Goal: Task Accomplishment & Management: Manage account settings

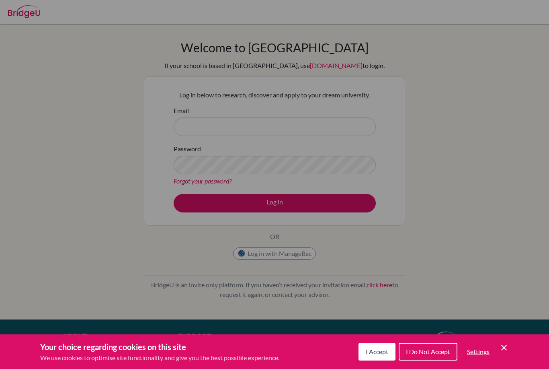
click at [507, 348] on icon "Cookie Control Close Icon" at bounding box center [504, 348] width 10 height 10
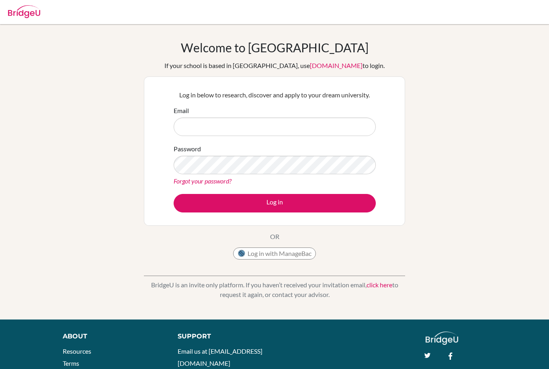
click at [220, 114] on div "Email" at bounding box center [275, 121] width 202 height 30
click at [187, 124] on input "Email" at bounding box center [275, 126] width 202 height 18
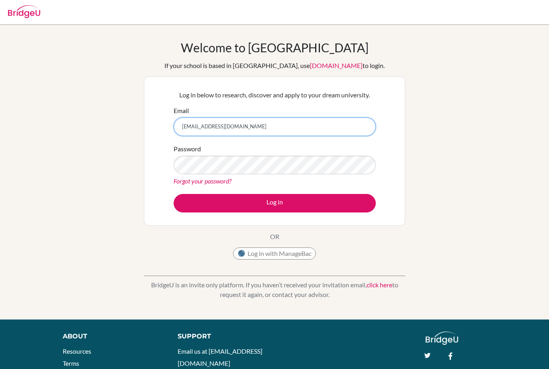
type input "[EMAIL_ADDRESS][DOMAIN_NAME]"
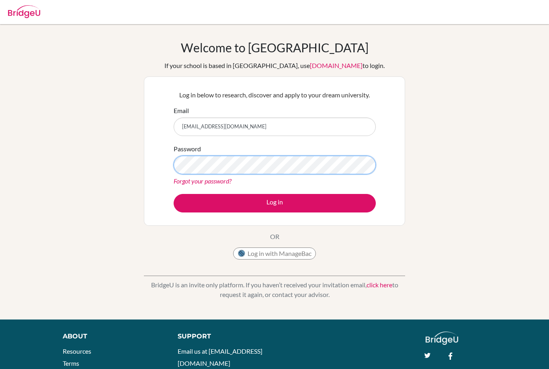
click at [275, 203] on button "Log in" at bounding box center [275, 203] width 202 height 18
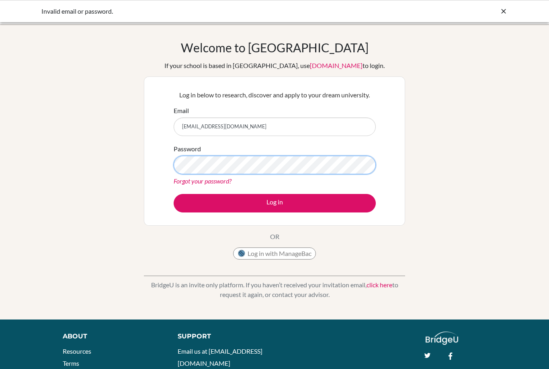
click at [275, 203] on button "Log in" at bounding box center [275, 203] width 202 height 18
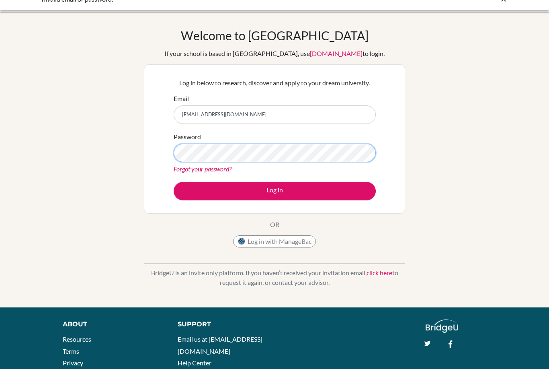
scroll to position [12, 0]
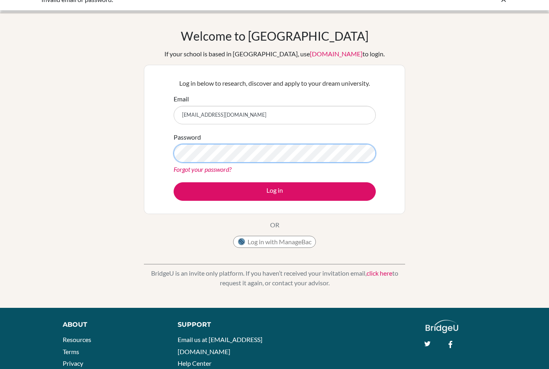
click at [275, 191] on button "Log in" at bounding box center [275, 191] width 202 height 18
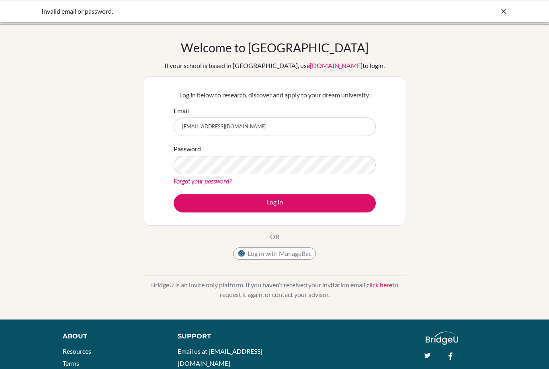
click at [196, 182] on link "Forgot your password?" at bounding box center [203, 181] width 58 height 8
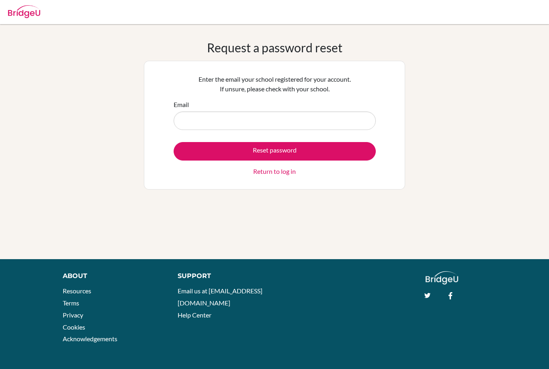
click at [188, 117] on input "Email" at bounding box center [275, 120] width 202 height 18
type input "hero04069@rais.ac.th"
click at [197, 145] on button "Reset password" at bounding box center [275, 151] width 202 height 18
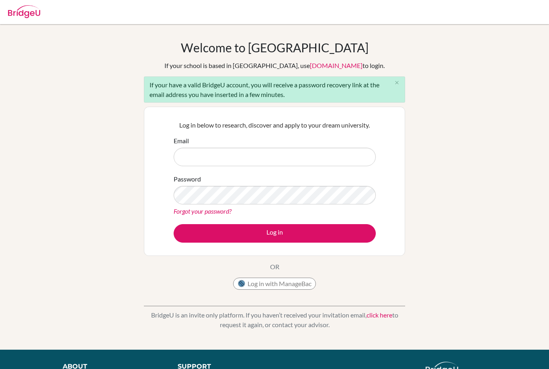
click at [192, 153] on input "Email" at bounding box center [275, 157] width 202 height 18
click at [402, 219] on div "Log in below to research, discover and apply to your dream university. Email Pa…" at bounding box center [274, 181] width 261 height 149
